Goal: Task Accomplishment & Management: Complete application form

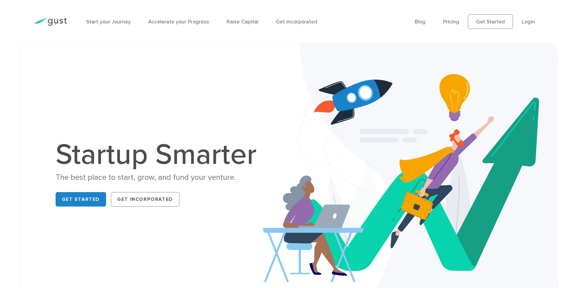
scroll to position [2, 0]
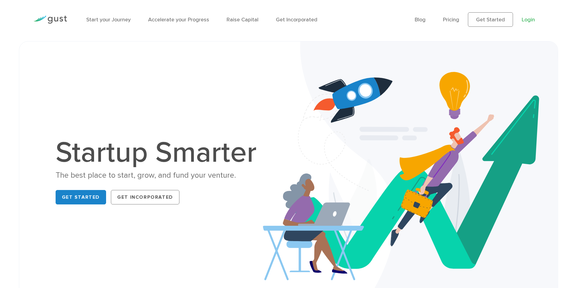
click at [524, 20] on link "Login" at bounding box center [528, 20] width 13 height 6
click at [453, 19] on link "Pricing" at bounding box center [451, 20] width 16 height 6
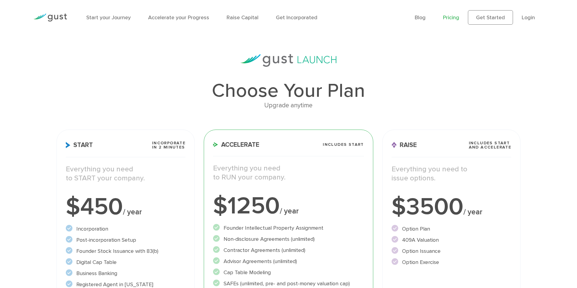
scroll to position [4, 0]
drag, startPoint x: 46, startPoint y: 15, endPoint x: 53, endPoint y: 15, distance: 7.5
click at [46, 15] on img at bounding box center [50, 18] width 34 height 8
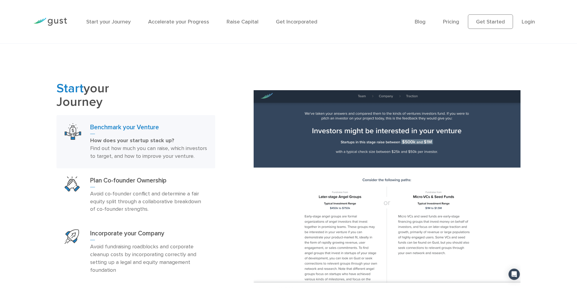
scroll to position [348, 0]
click at [234, 23] on link "Raise Capital" at bounding box center [243, 22] width 32 height 6
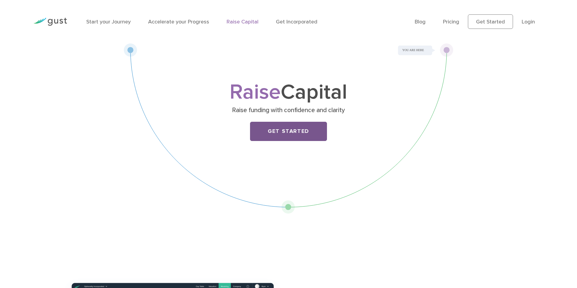
click at [283, 132] on link "Get Started" at bounding box center [288, 131] width 77 height 19
